Goal: Navigation & Orientation: Find specific page/section

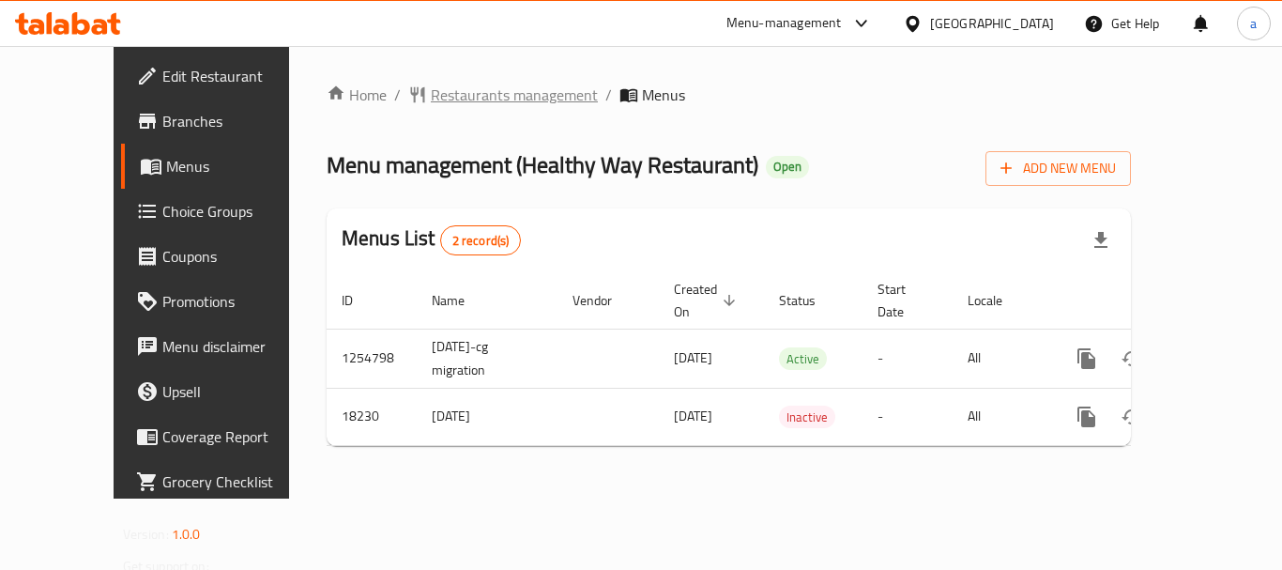
click at [464, 106] on span "Restaurants management" at bounding box center [514, 95] width 167 height 23
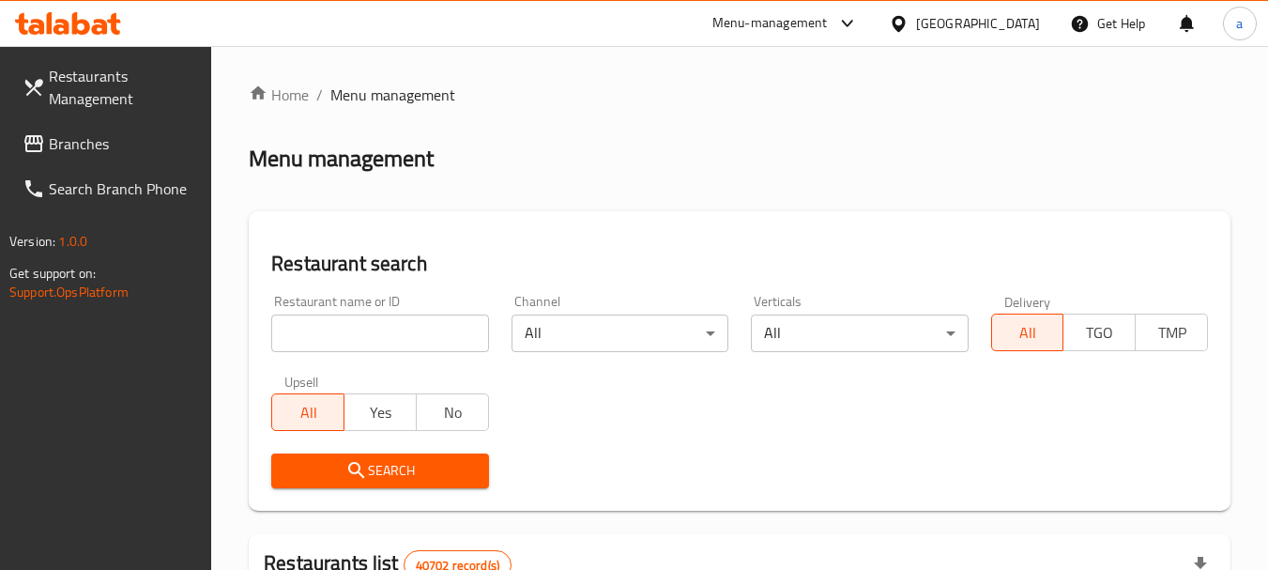
click at [368, 317] on input "search" at bounding box center [379, 333] width 217 height 38
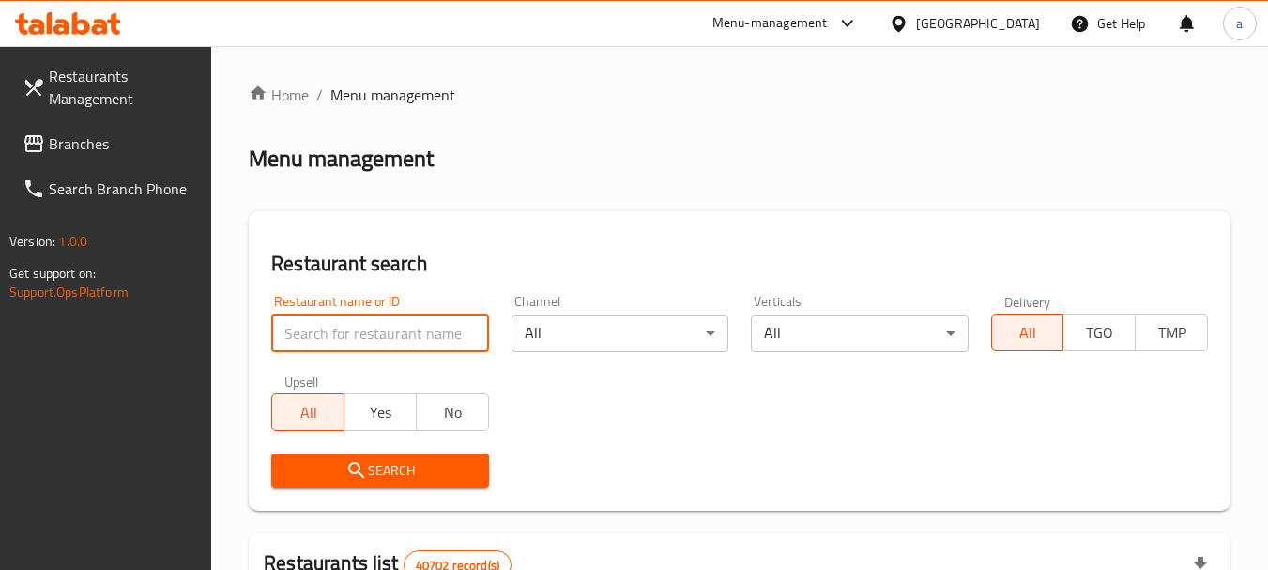
click at [85, 124] on link "Branches" at bounding box center [110, 143] width 205 height 45
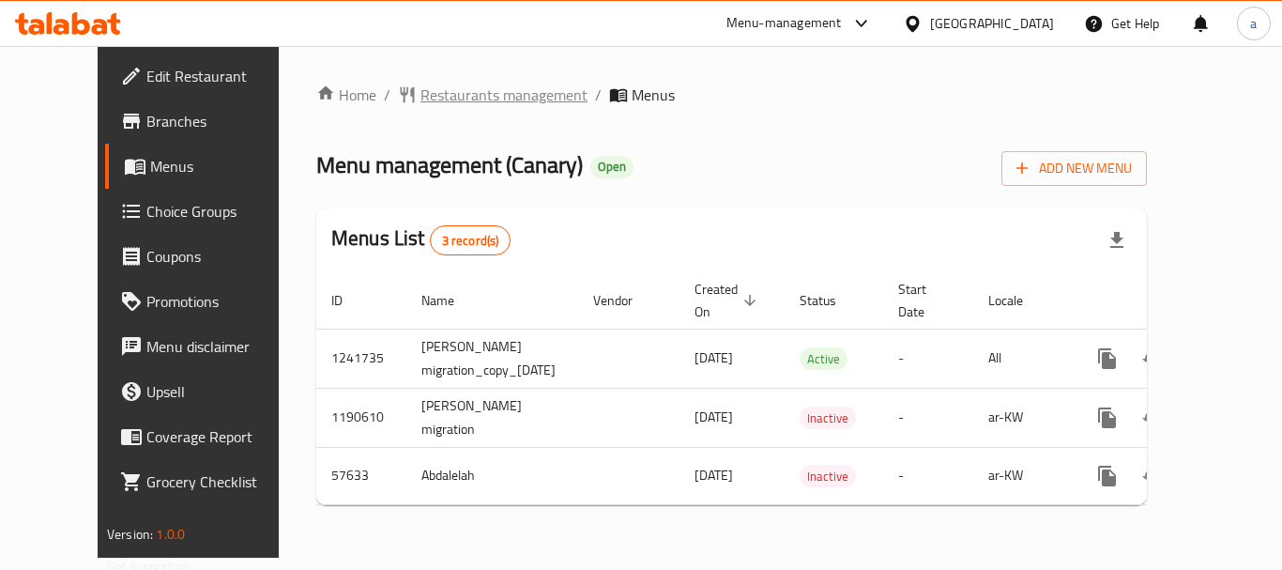
click at [481, 98] on span "Restaurants management" at bounding box center [503, 95] width 167 height 23
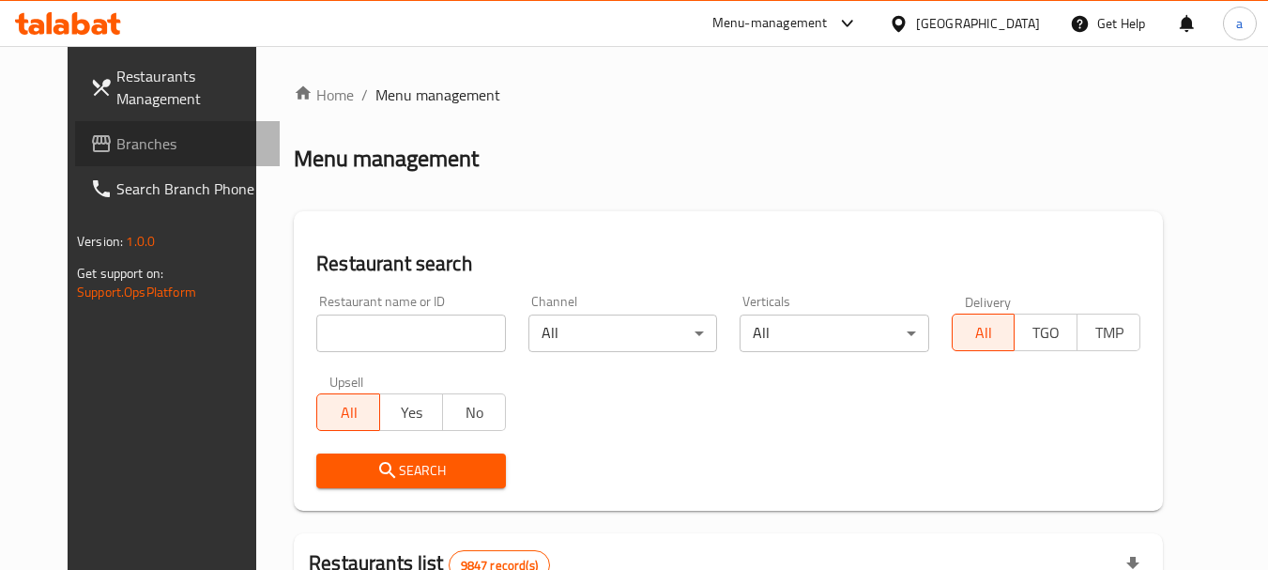
click at [116, 133] on span "Branches" at bounding box center [190, 143] width 148 height 23
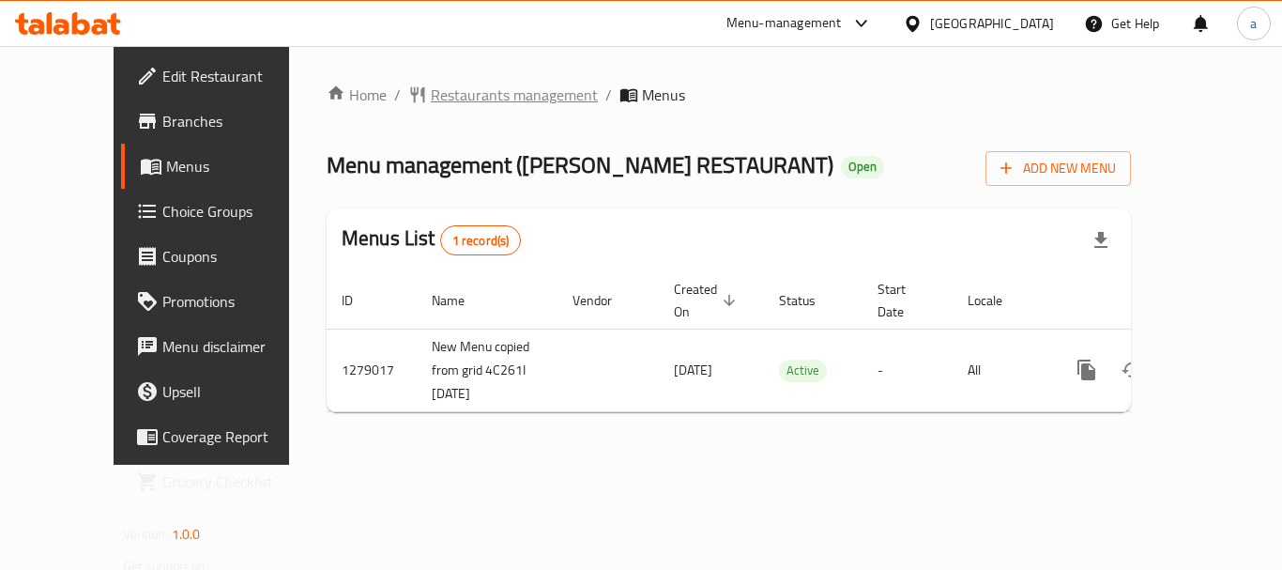
click at [434, 103] on span "Restaurants management" at bounding box center [514, 95] width 167 height 23
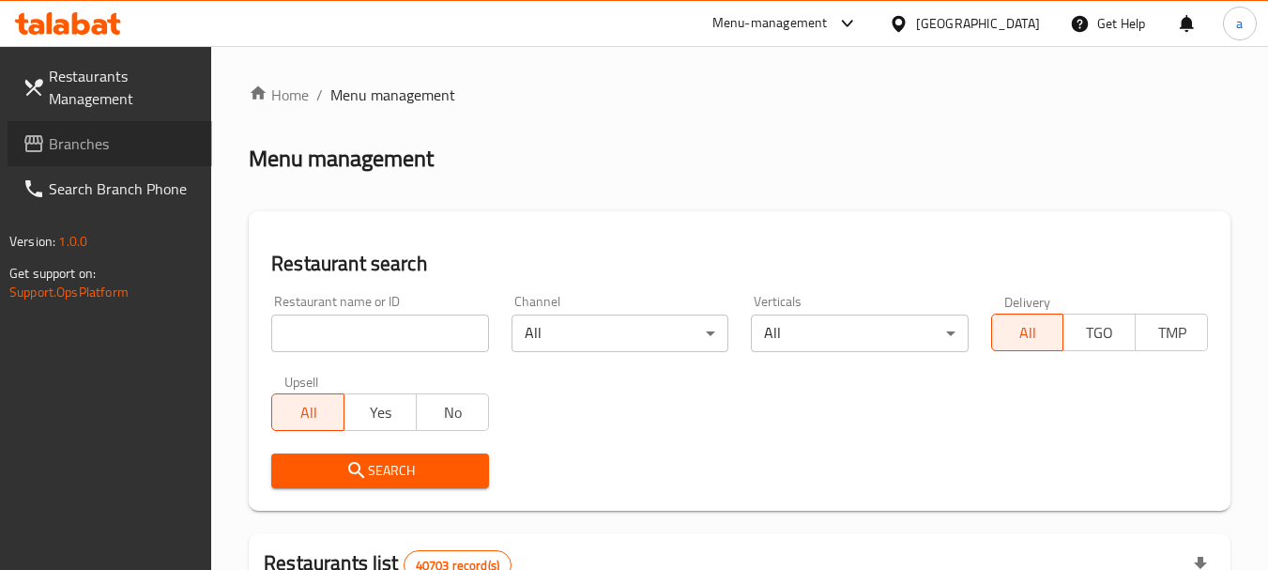
click at [47, 143] on span at bounding box center [36, 143] width 26 height 23
